Goal: Information Seeking & Learning: Find specific fact

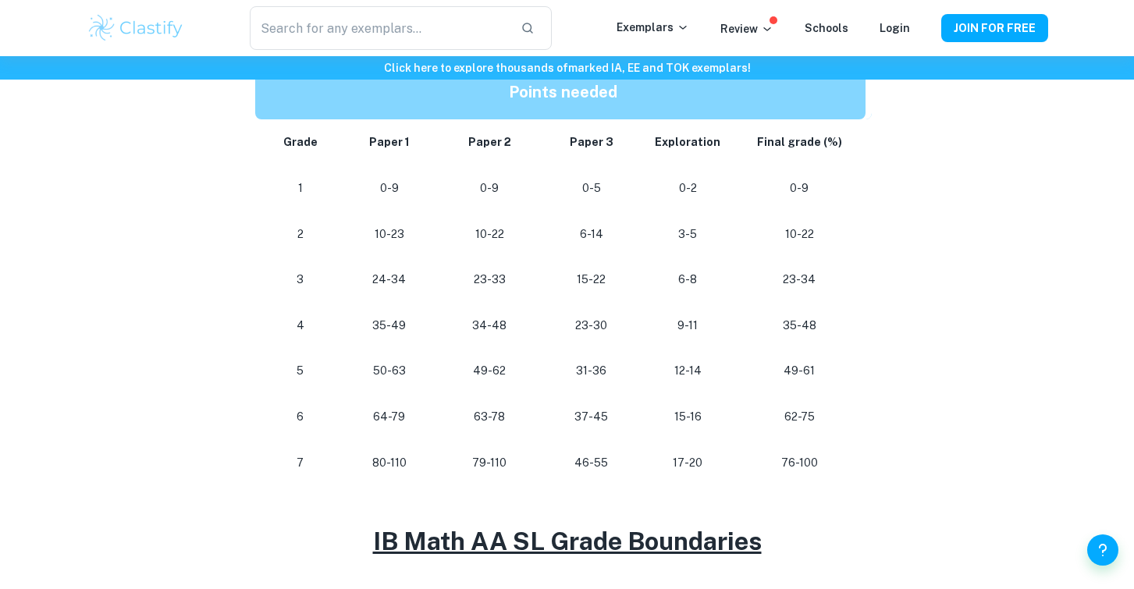
scroll to position [845, 0]
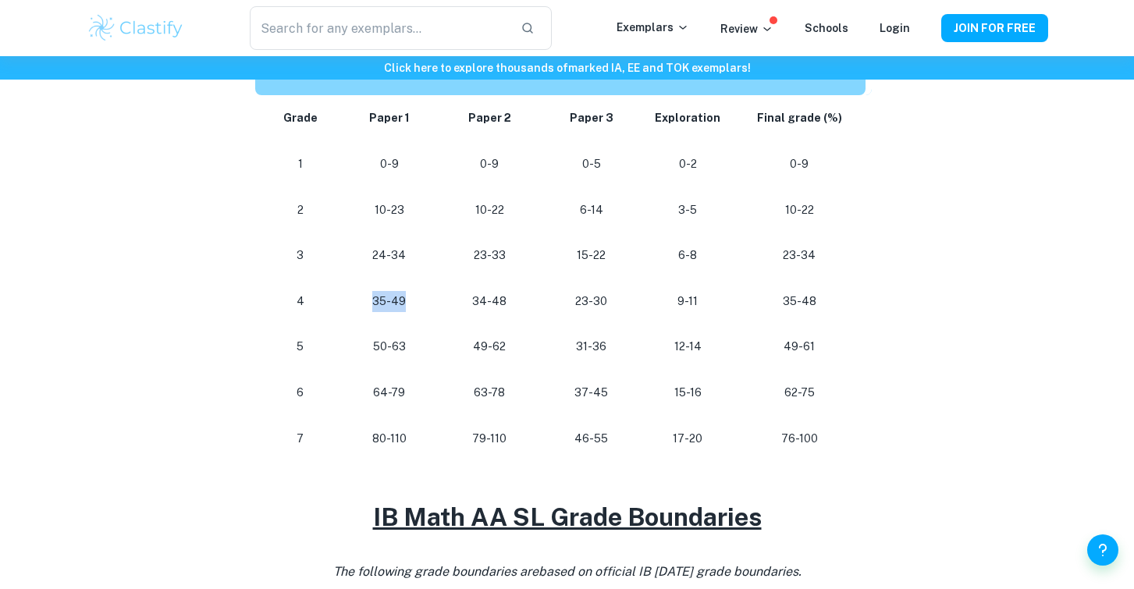
drag, startPoint x: 367, startPoint y: 297, endPoint x: 420, endPoint y: 302, distance: 52.5
click at [420, 302] on p "35-49" at bounding box center [389, 301] width 74 height 21
drag, startPoint x: 470, startPoint y: 300, endPoint x: 519, endPoint y: 300, distance: 48.4
click at [519, 300] on p "34-48" at bounding box center [489, 301] width 77 height 21
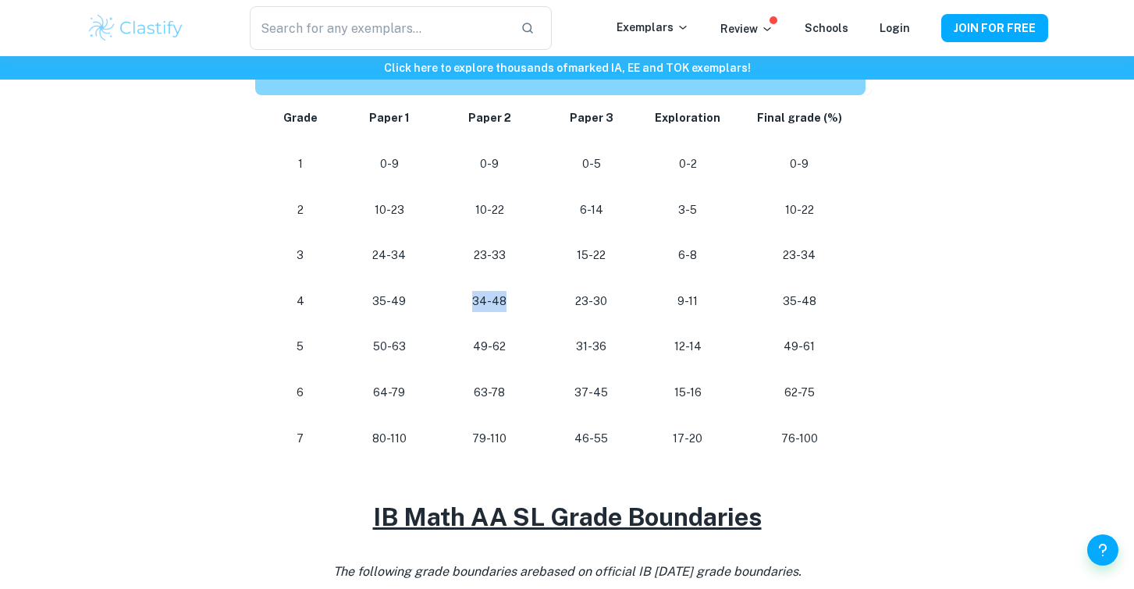
click at [519, 300] on p "34-48" at bounding box center [489, 301] width 77 height 21
drag, startPoint x: 778, startPoint y: 299, endPoint x: 818, endPoint y: 299, distance: 39.8
click at [818, 299] on p "35-48" at bounding box center [799, 301] width 108 height 21
drag, startPoint x: 577, startPoint y: 297, endPoint x: 616, endPoint y: 300, distance: 39.1
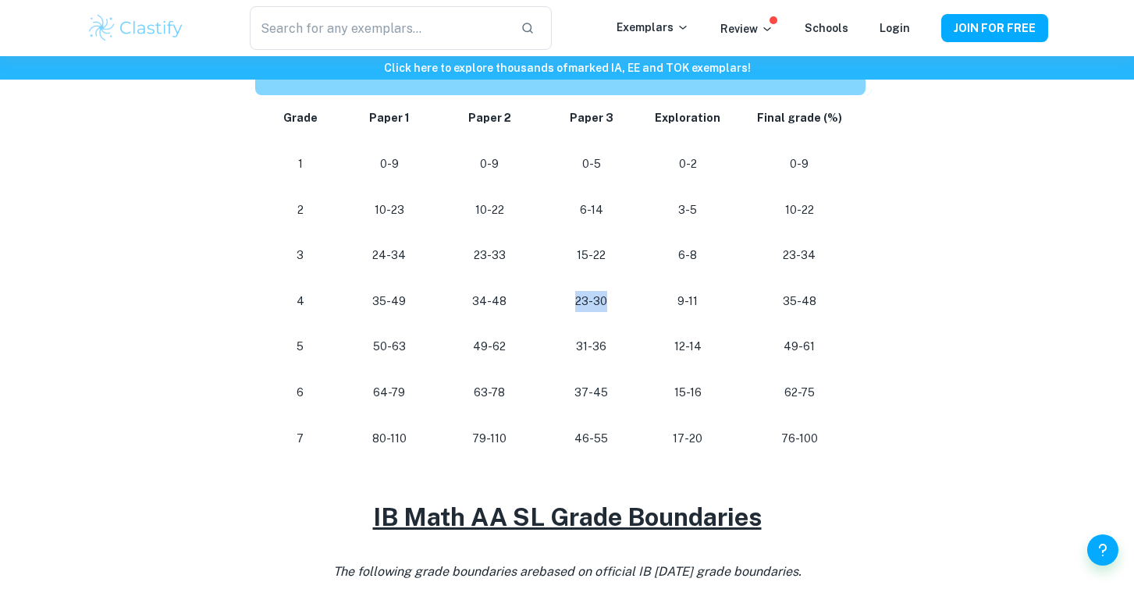
click at [616, 300] on p "23-30" at bounding box center [591, 301] width 77 height 21
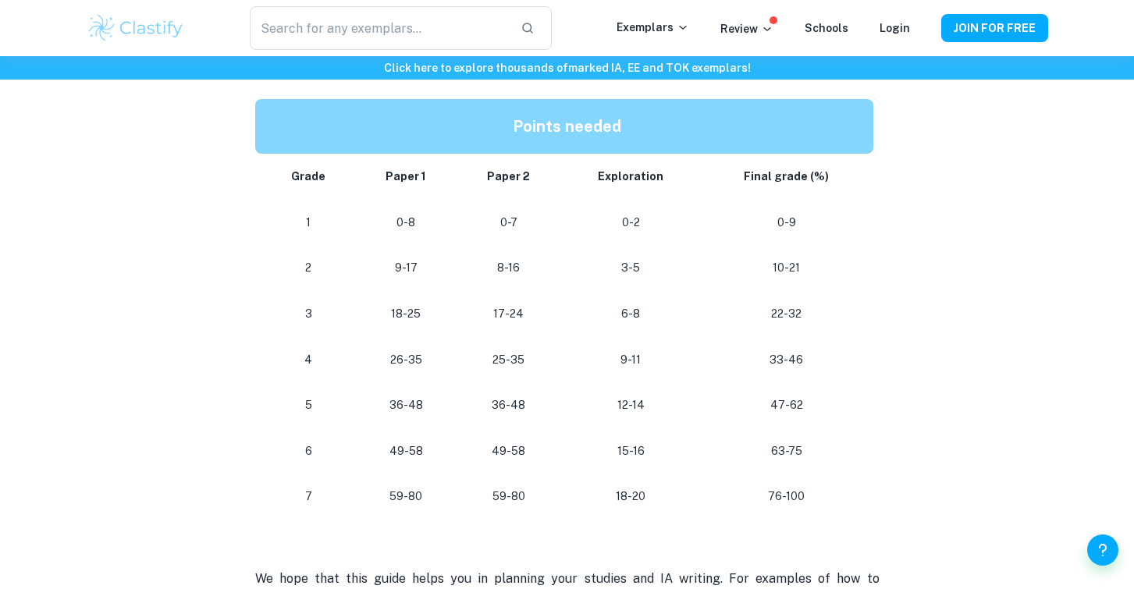
scroll to position [1411, 0]
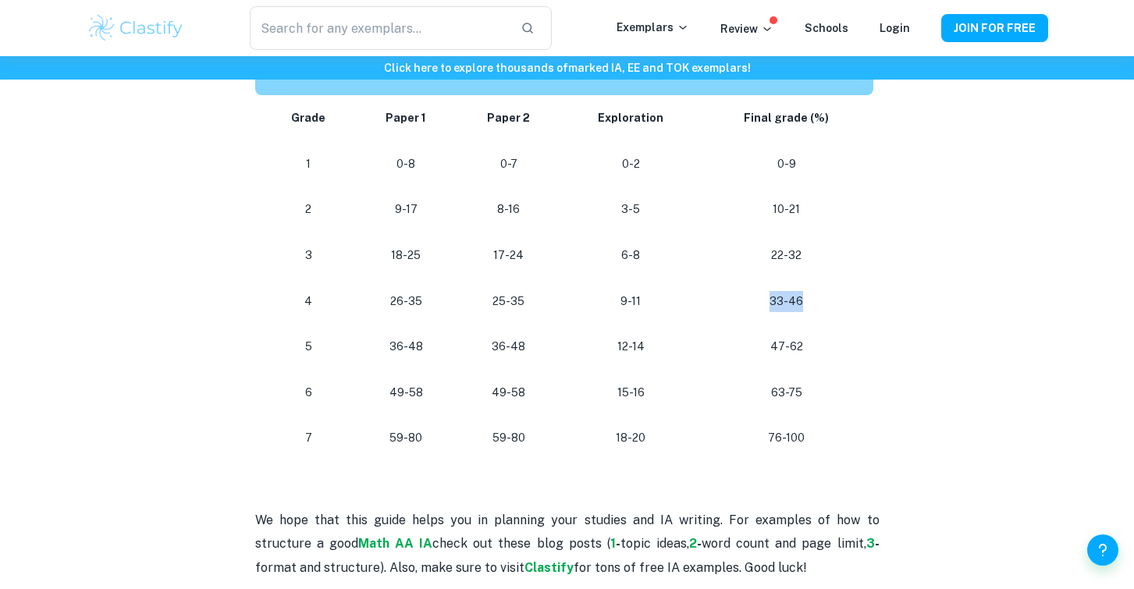
drag, startPoint x: 774, startPoint y: 301, endPoint x: 827, endPoint y: 298, distance: 53.1
click at [828, 298] on p "33-46" at bounding box center [785, 301] width 147 height 21
click at [827, 298] on p "33-46" at bounding box center [785, 301] width 147 height 21
drag, startPoint x: 804, startPoint y: 297, endPoint x: 757, endPoint y: 296, distance: 46.8
click at [758, 296] on p "33-46" at bounding box center [785, 301] width 147 height 21
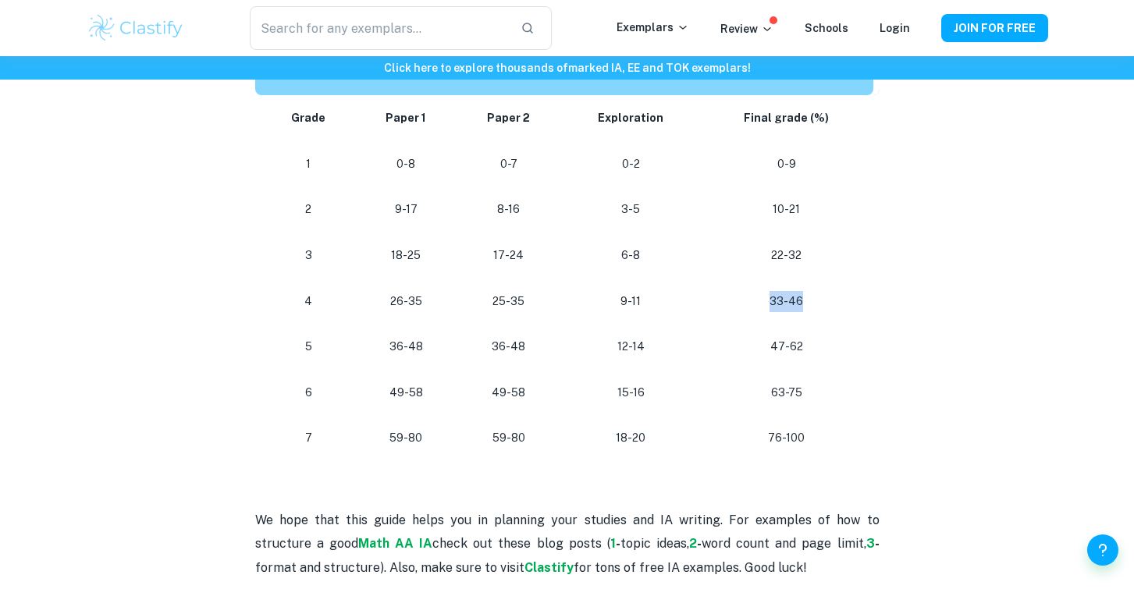
click at [757, 296] on p "33-46" at bounding box center [785, 301] width 147 height 21
drag, startPoint x: 757, startPoint y: 296, endPoint x: 857, endPoint y: 295, distance: 99.1
click at [857, 295] on p "33-46" at bounding box center [785, 301] width 147 height 21
drag, startPoint x: 760, startPoint y: 301, endPoint x: 817, endPoint y: 300, distance: 57.0
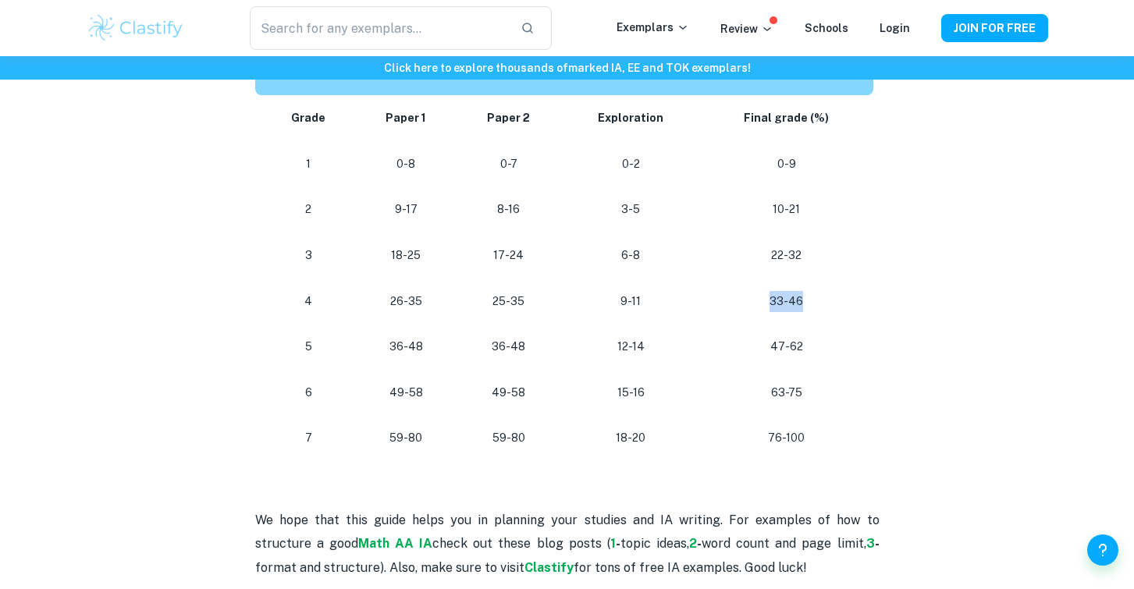
click at [817, 300] on p "33-46" at bounding box center [785, 301] width 147 height 21
